Goal: Task Accomplishment & Management: Manage account settings

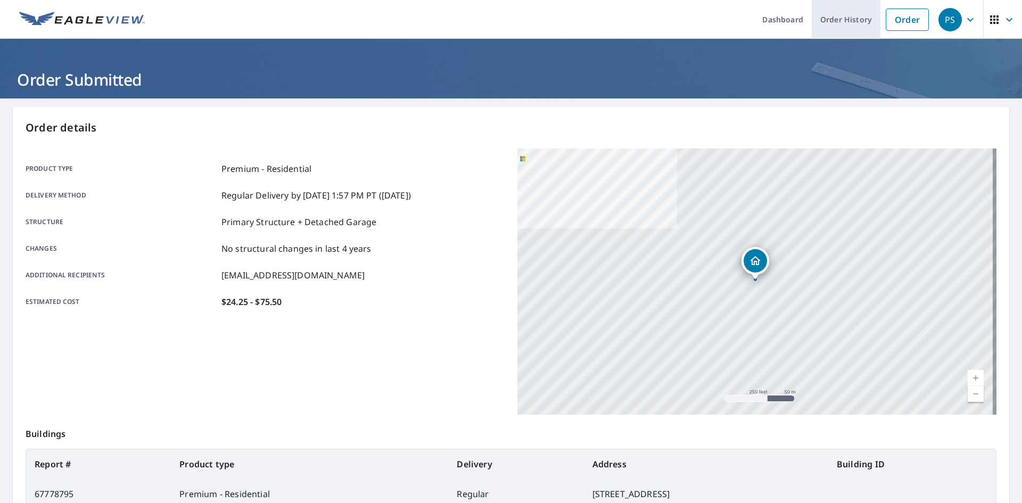
click at [834, 26] on link "Order History" at bounding box center [846, 19] width 69 height 39
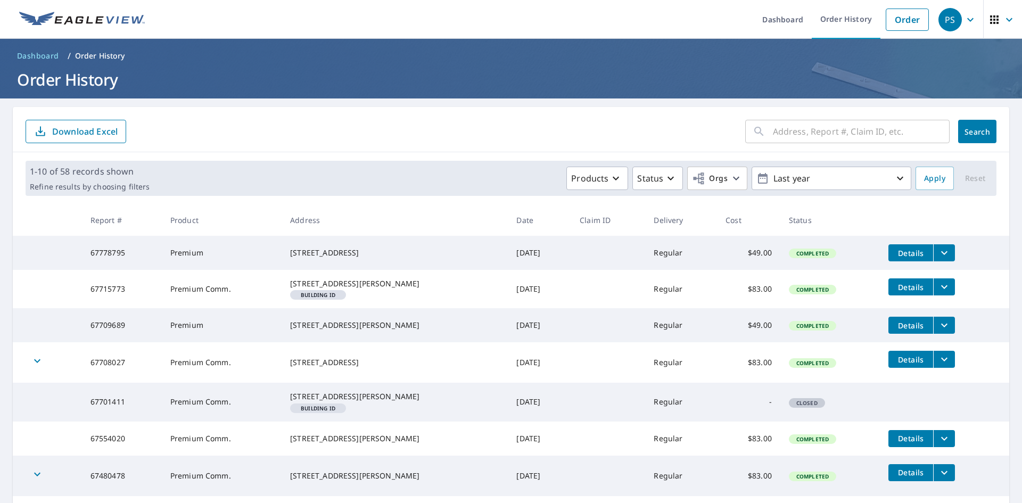
click at [938, 250] on icon "filesDropdownBtn-67778795" at bounding box center [944, 252] width 13 height 13
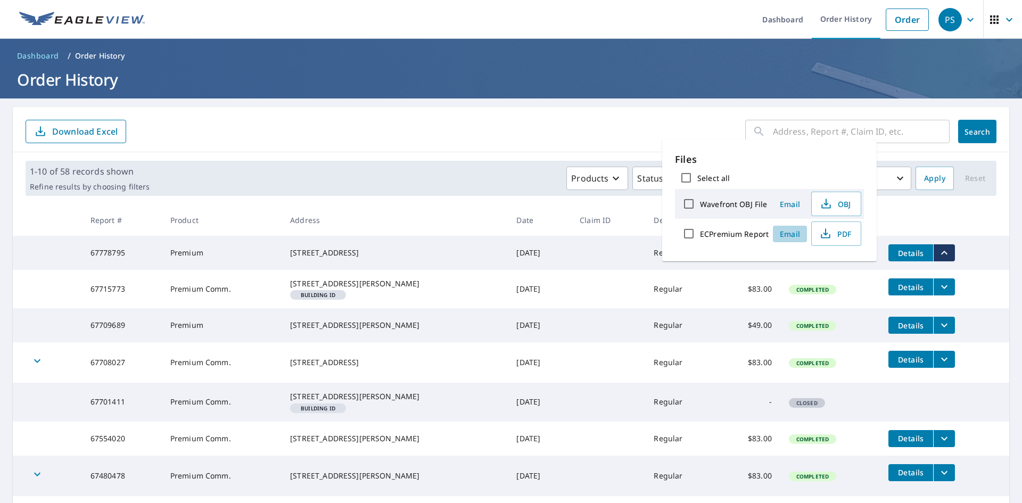
click at [792, 235] on span "Email" at bounding box center [790, 234] width 26 height 10
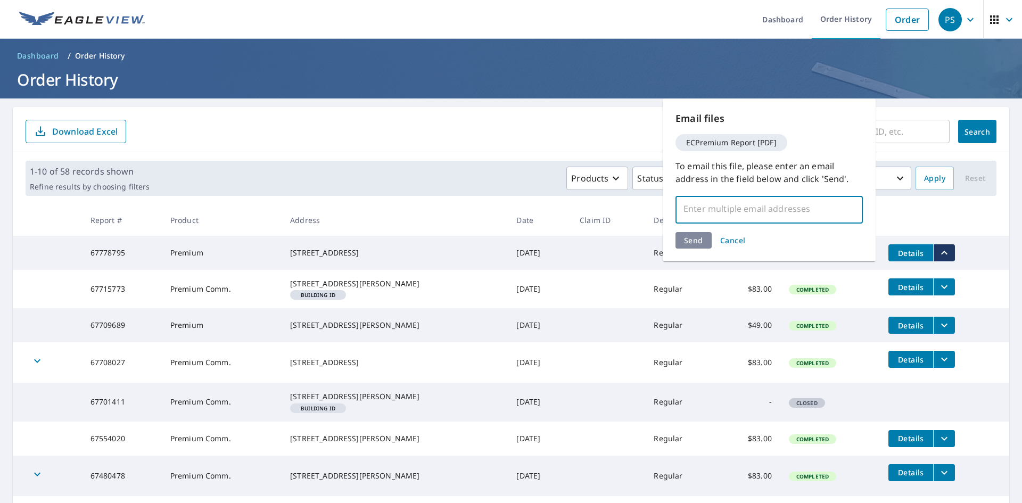
click at [716, 216] on input "text" at bounding box center [761, 209] width 162 height 20
type input "[EMAIL_ADDRESS][DOMAIN_NAME]"
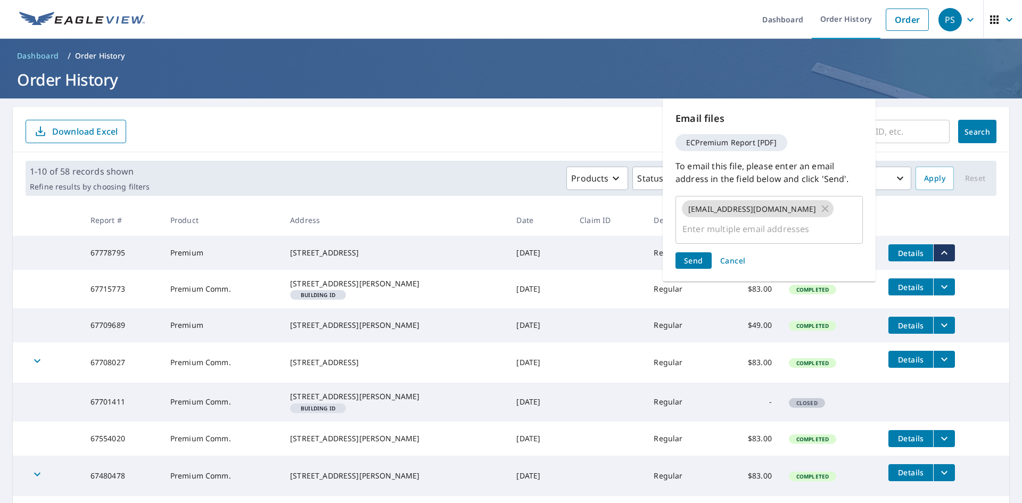
click at [693, 252] on div "Send Cancel" at bounding box center [768, 260] width 187 height 16
click at [694, 255] on span "Send" at bounding box center [693, 260] width 19 height 10
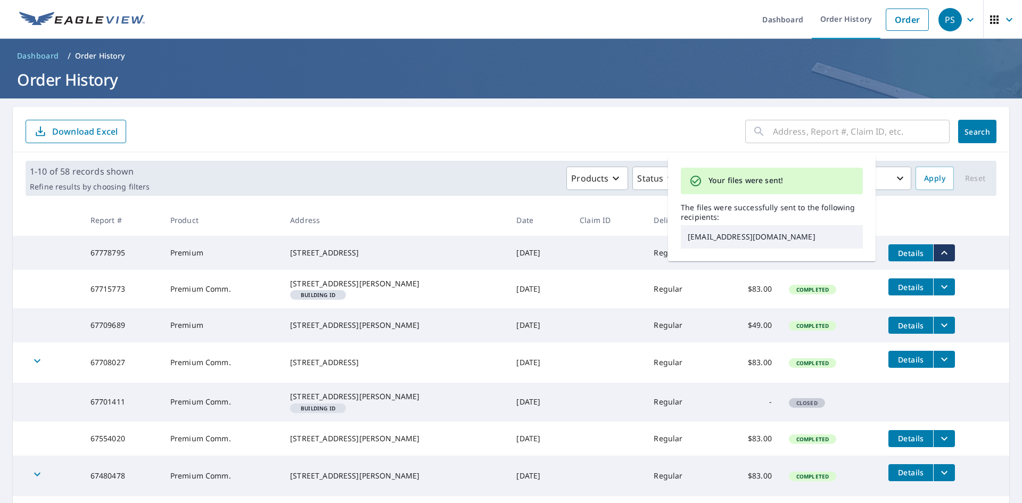
click at [627, 136] on form "​ Search Download Excel" at bounding box center [511, 131] width 971 height 23
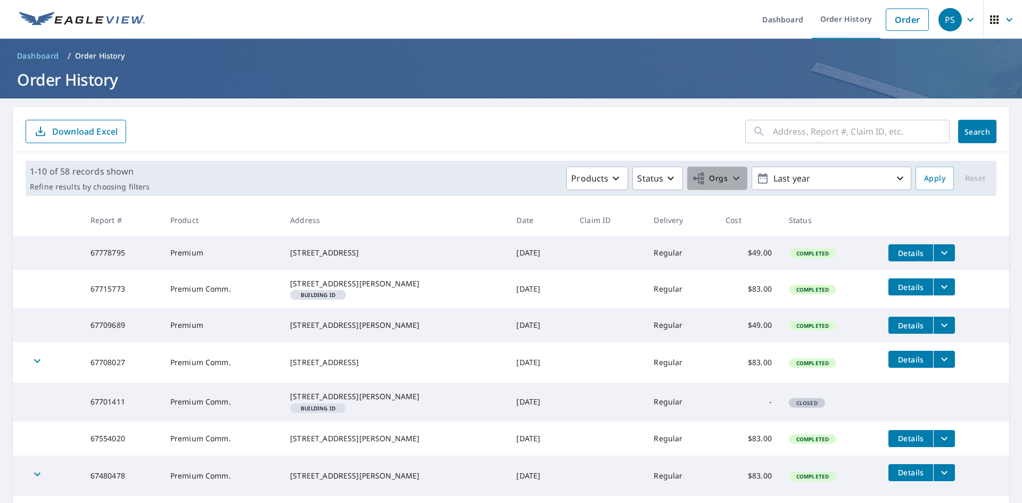
click at [730, 180] on icon "button" at bounding box center [736, 178] width 13 height 13
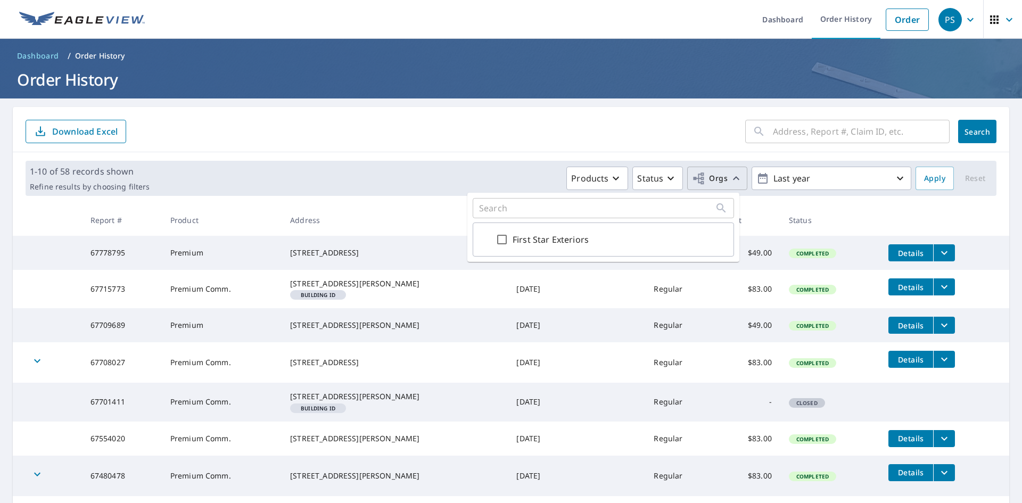
click at [707, 180] on span "Orgs" at bounding box center [710, 178] width 36 height 13
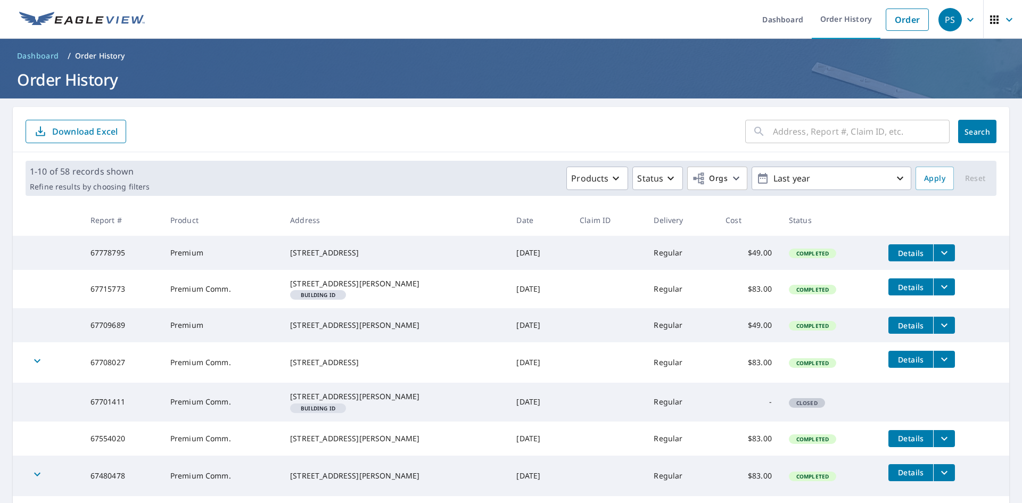
click at [677, 129] on form "​ Search Download Excel" at bounding box center [511, 131] width 971 height 23
click at [484, 130] on form "​ Search Download Excel" at bounding box center [511, 131] width 971 height 23
